Goal: Find specific page/section: Find specific page/section

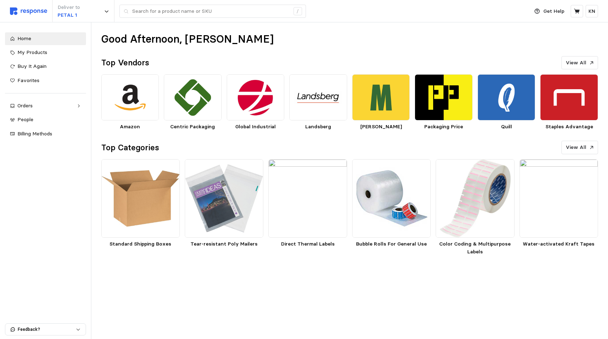
click at [287, 50] on div "Good Afternoon, [PERSON_NAME] Top Vendors View All Amazon Centric Packaging Glo…" at bounding box center [349, 144] width 517 height 244
click at [314, 87] on img at bounding box center [318, 97] width 58 height 46
